Goal: Task Accomplishment & Management: Manage account settings

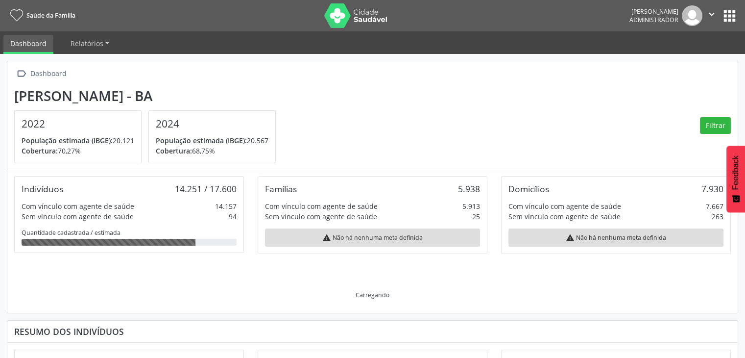
click at [732, 12] on button "apps" at bounding box center [729, 15] width 17 height 17
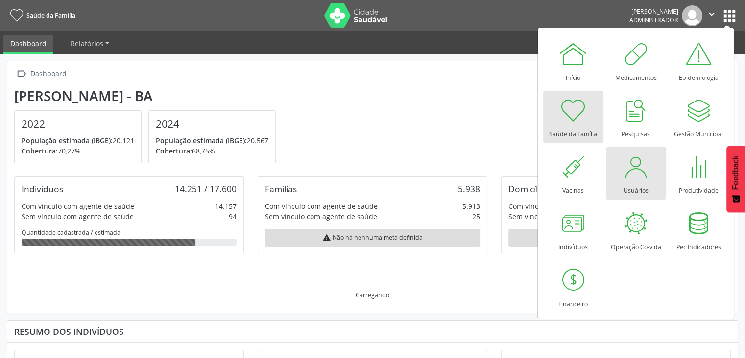
click at [631, 174] on div at bounding box center [635, 166] width 29 height 29
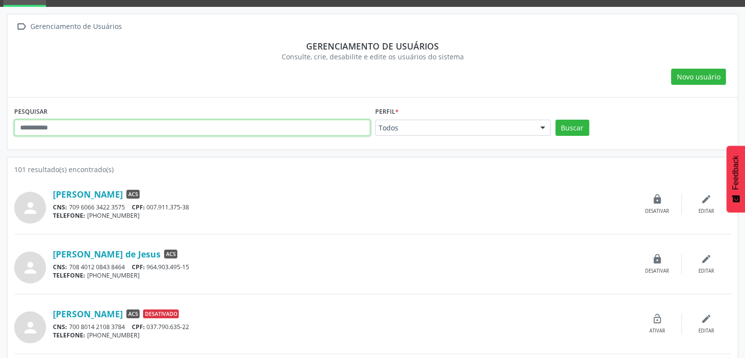
click at [86, 120] on input "text" at bounding box center [192, 128] width 356 height 17
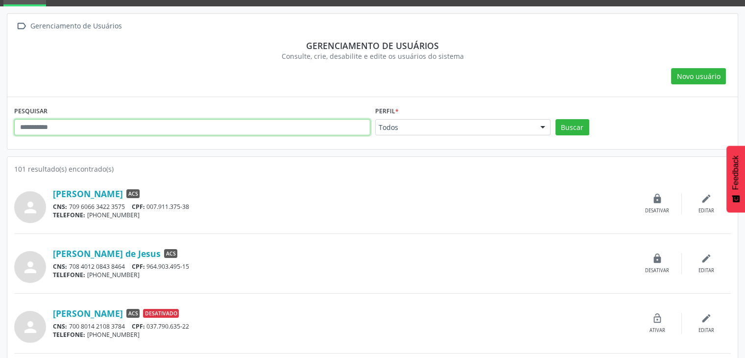
scroll to position [48, 0]
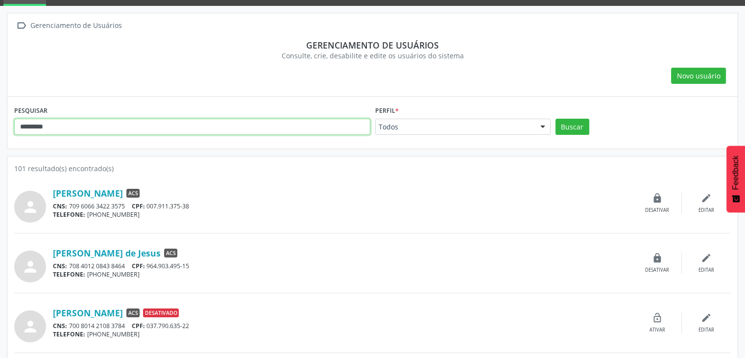
type input "*********"
click at [556, 119] on button "Buscar" at bounding box center [573, 127] width 34 height 17
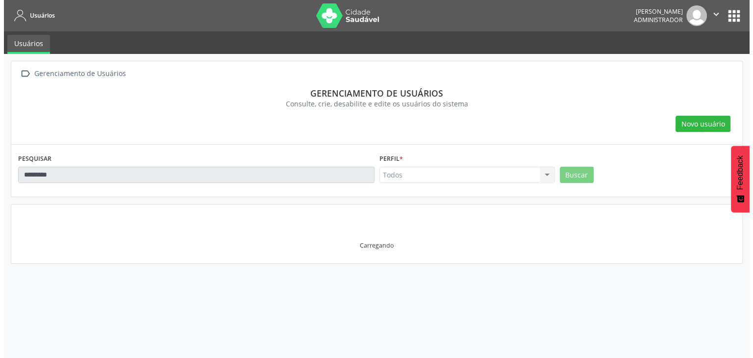
scroll to position [0, 0]
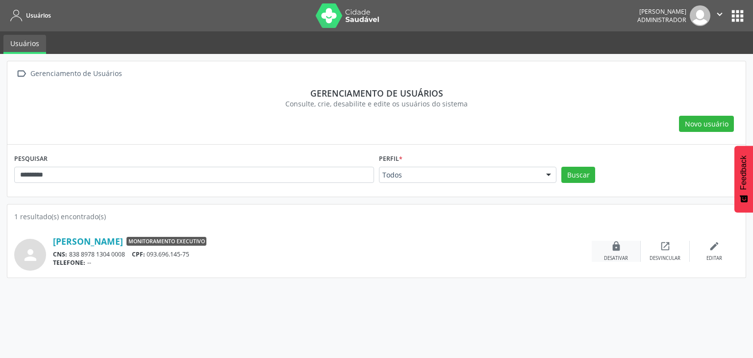
click at [626, 245] on div "lock Desativar" at bounding box center [616, 251] width 49 height 21
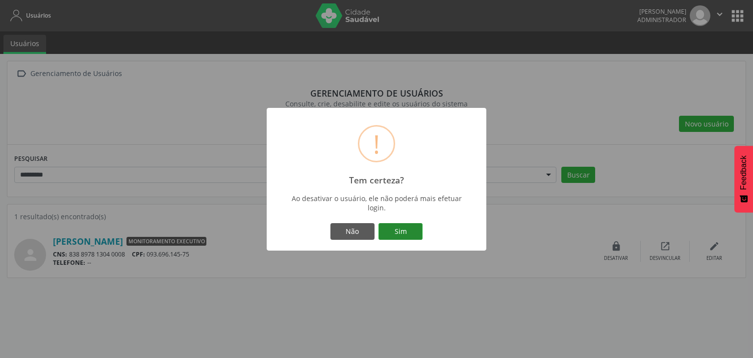
click at [411, 233] on button "Sim" at bounding box center [400, 231] width 44 height 17
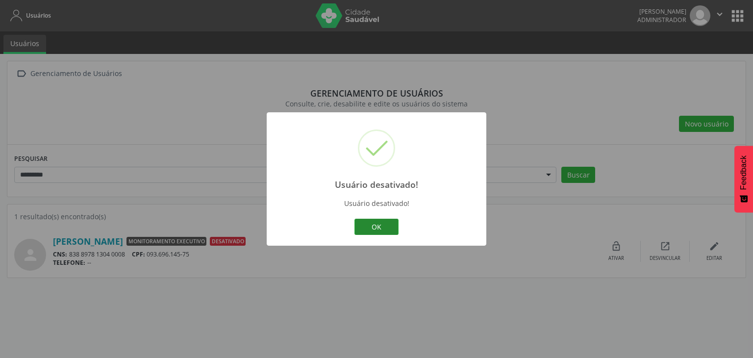
click at [384, 229] on button "OK" at bounding box center [376, 227] width 44 height 17
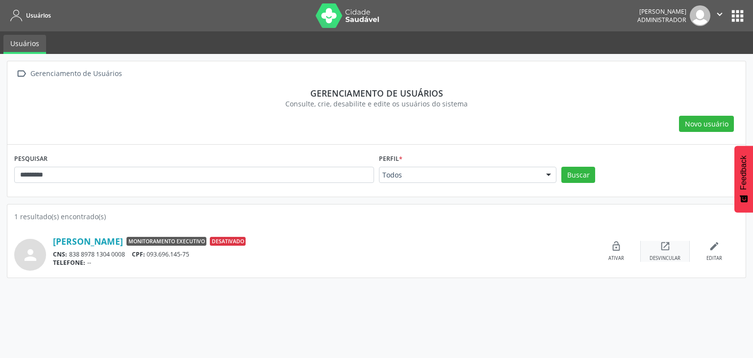
click at [672, 244] on div "open_in_new Desvincular" at bounding box center [665, 251] width 49 height 21
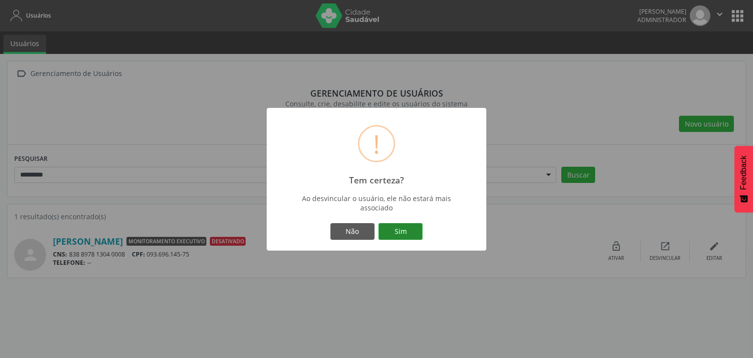
click at [406, 226] on button "Sim" at bounding box center [400, 231] width 44 height 17
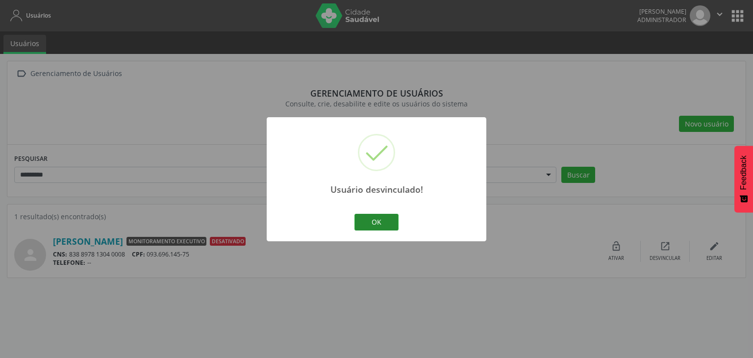
click at [388, 220] on button "OK" at bounding box center [376, 222] width 44 height 17
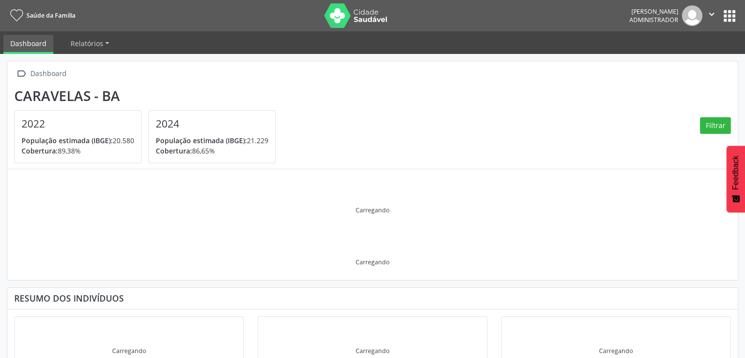
click at [739, 16] on nav "Saúde da Família Bruno Rusciolelli Administrador  Configurações Sair apps" at bounding box center [372, 15] width 745 height 31
click at [729, 16] on button "apps" at bounding box center [729, 15] width 17 height 17
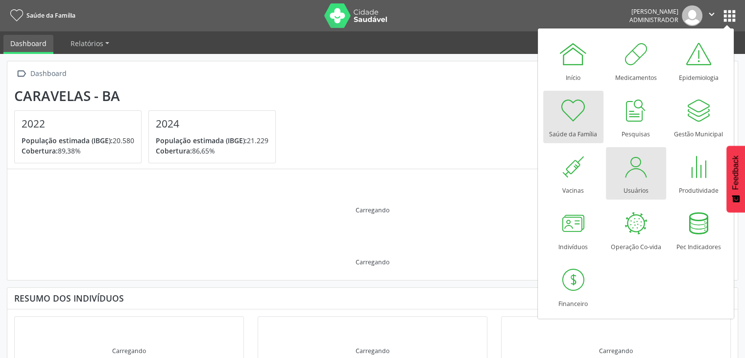
click at [627, 160] on div at bounding box center [635, 166] width 29 height 29
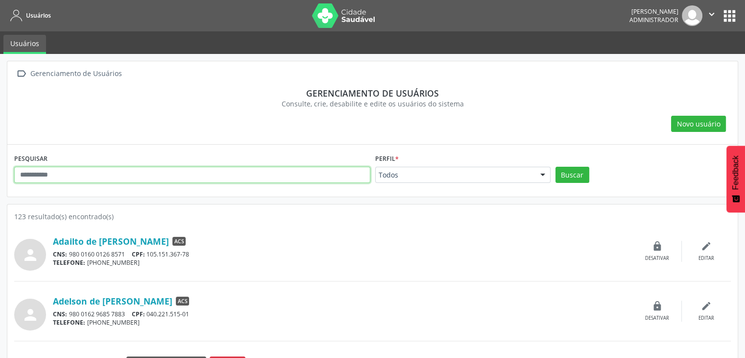
click at [161, 180] on input "text" at bounding box center [192, 175] width 356 height 17
type input "*********"
click at [556, 167] on button "Buscar" at bounding box center [573, 175] width 34 height 17
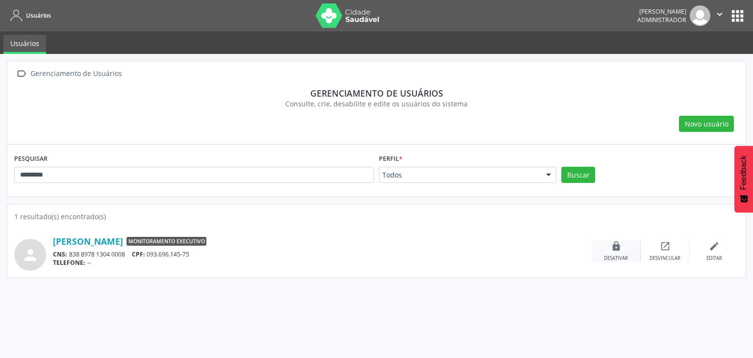
click at [627, 248] on div "lock Desativar" at bounding box center [616, 251] width 49 height 21
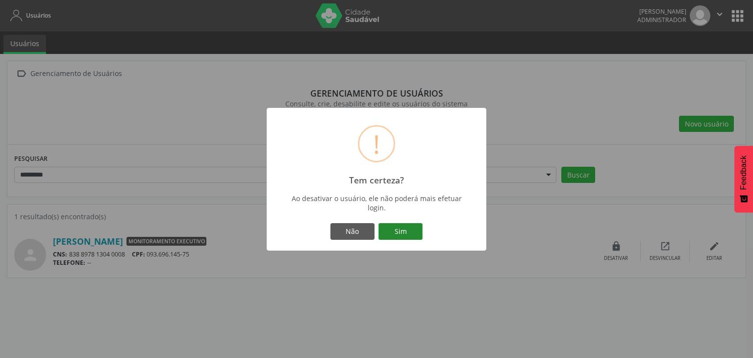
click at [411, 229] on button "Sim" at bounding box center [400, 231] width 44 height 17
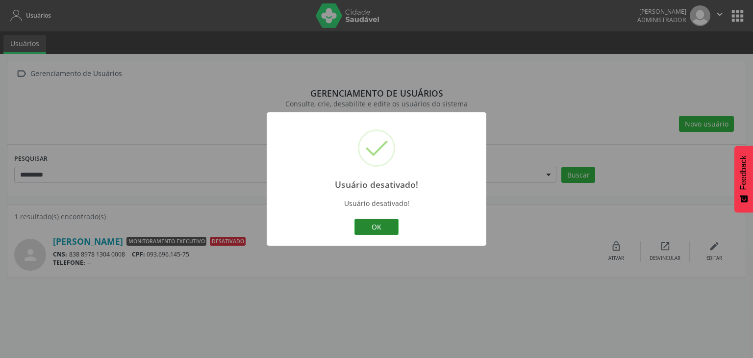
click at [393, 228] on button "OK" at bounding box center [376, 227] width 44 height 17
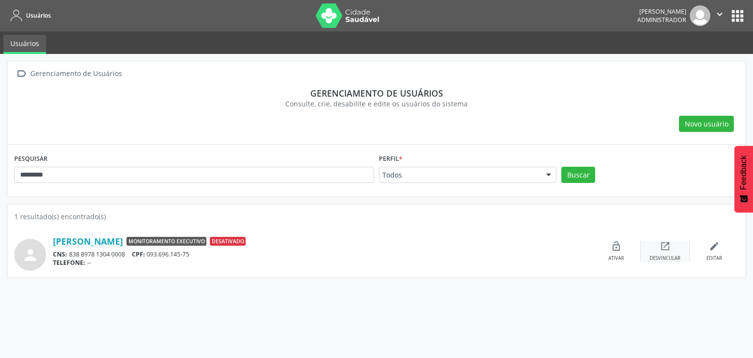
click at [666, 249] on icon "open_in_new" at bounding box center [665, 246] width 11 height 11
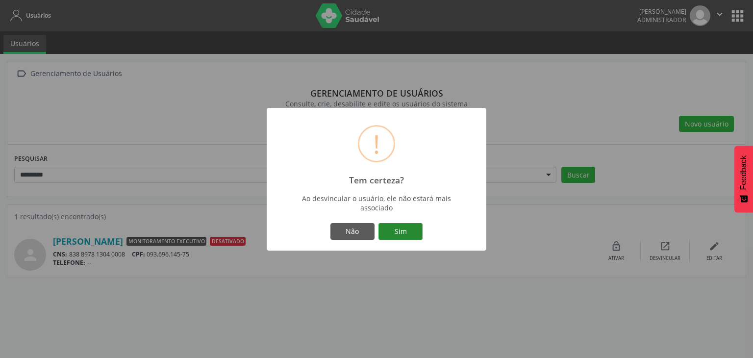
click at [409, 233] on button "Sim" at bounding box center [400, 231] width 44 height 17
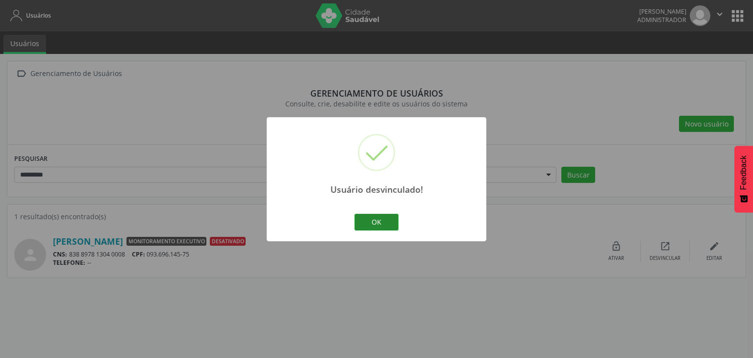
click at [372, 218] on button "OK" at bounding box center [376, 222] width 44 height 17
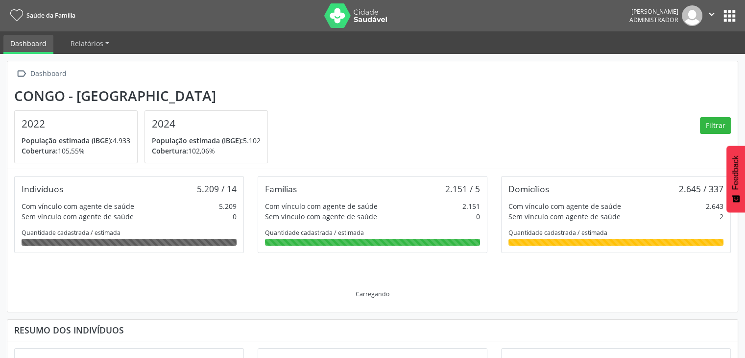
click at [733, 18] on button "apps" at bounding box center [729, 15] width 17 height 17
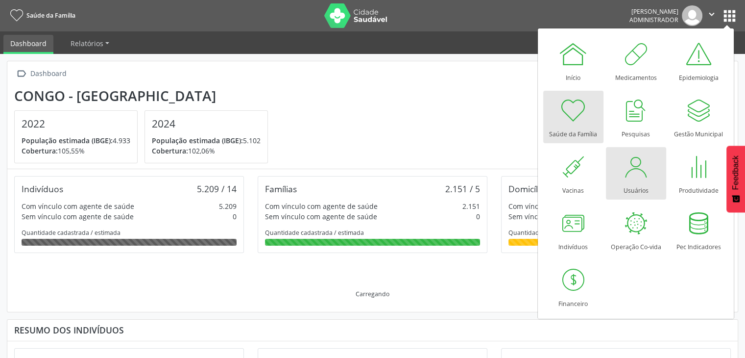
click at [618, 165] on link "Usuários" at bounding box center [636, 173] width 60 height 52
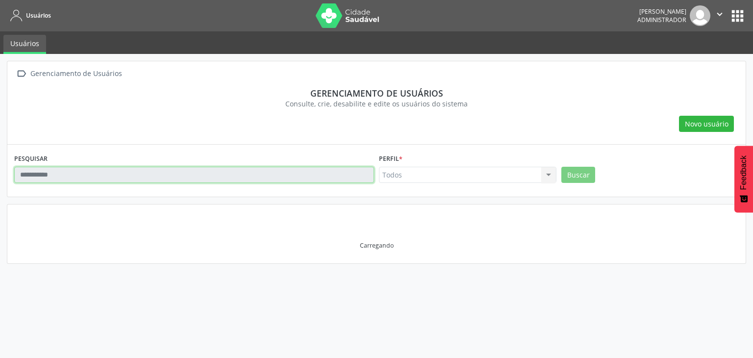
click at [330, 169] on input "text" at bounding box center [194, 175] width 360 height 17
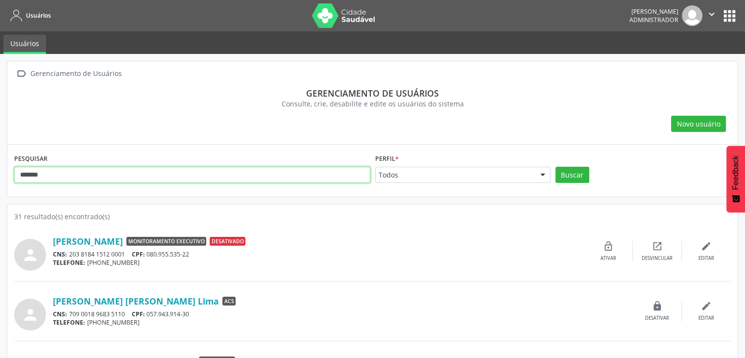
type input "*******"
click at [556, 167] on button "Buscar" at bounding box center [573, 175] width 34 height 17
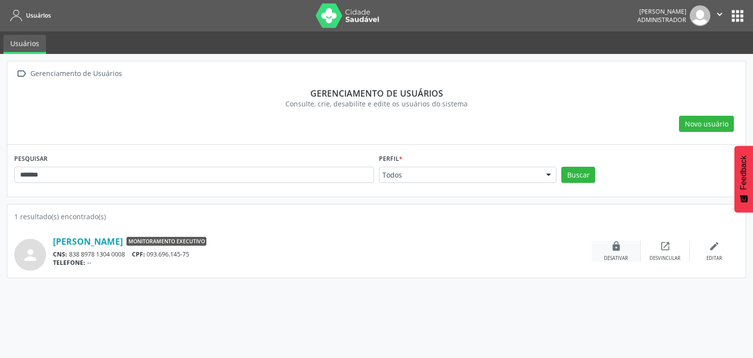
click at [621, 247] on div "lock Desativar" at bounding box center [616, 251] width 49 height 21
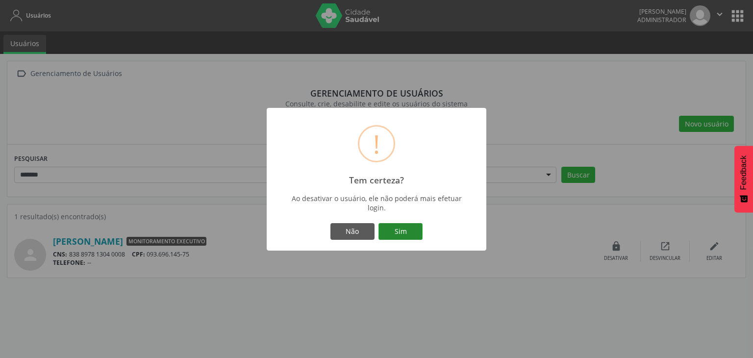
click at [415, 232] on button "Sim" at bounding box center [400, 231] width 44 height 17
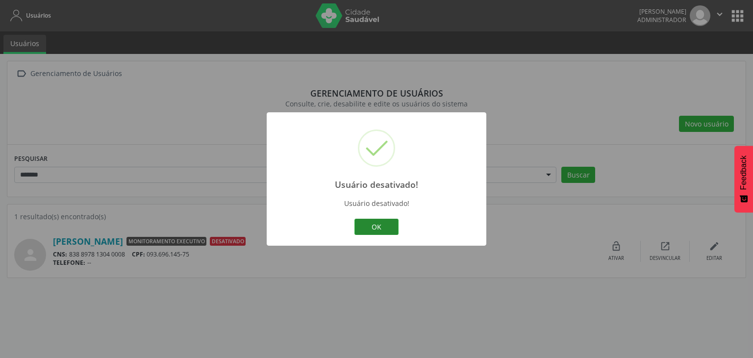
click at [360, 224] on button "OK" at bounding box center [376, 227] width 44 height 17
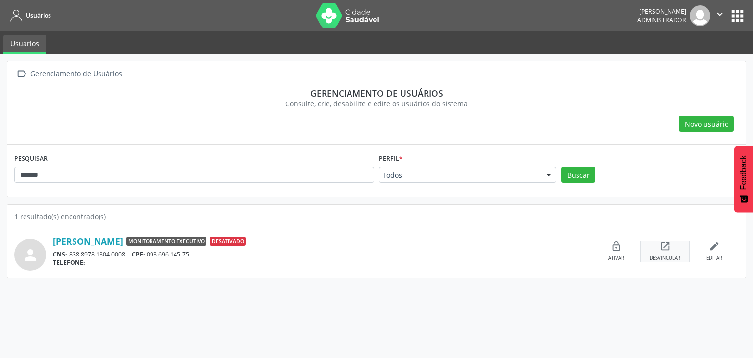
click at [666, 245] on icon "open_in_new" at bounding box center [665, 246] width 11 height 11
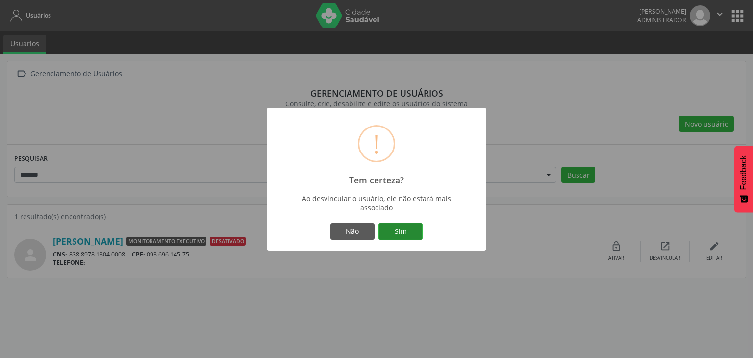
click at [409, 224] on button "Sim" at bounding box center [400, 231] width 44 height 17
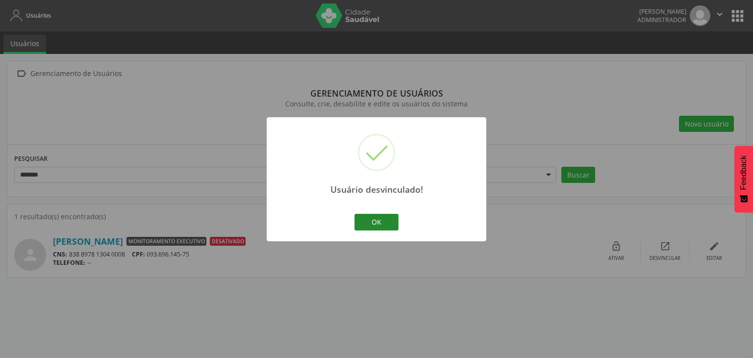
click at [378, 218] on button "OK" at bounding box center [376, 222] width 44 height 17
